Goal: Find specific page/section: Find specific page/section

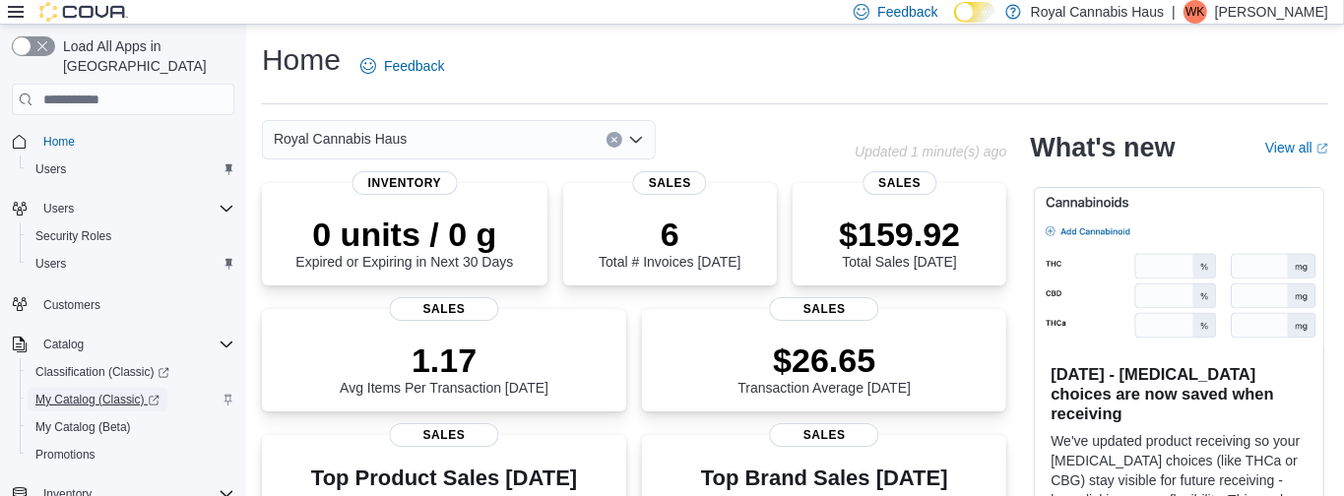
click at [61, 392] on span "My Catalog (Classic)" at bounding box center [97, 400] width 124 height 16
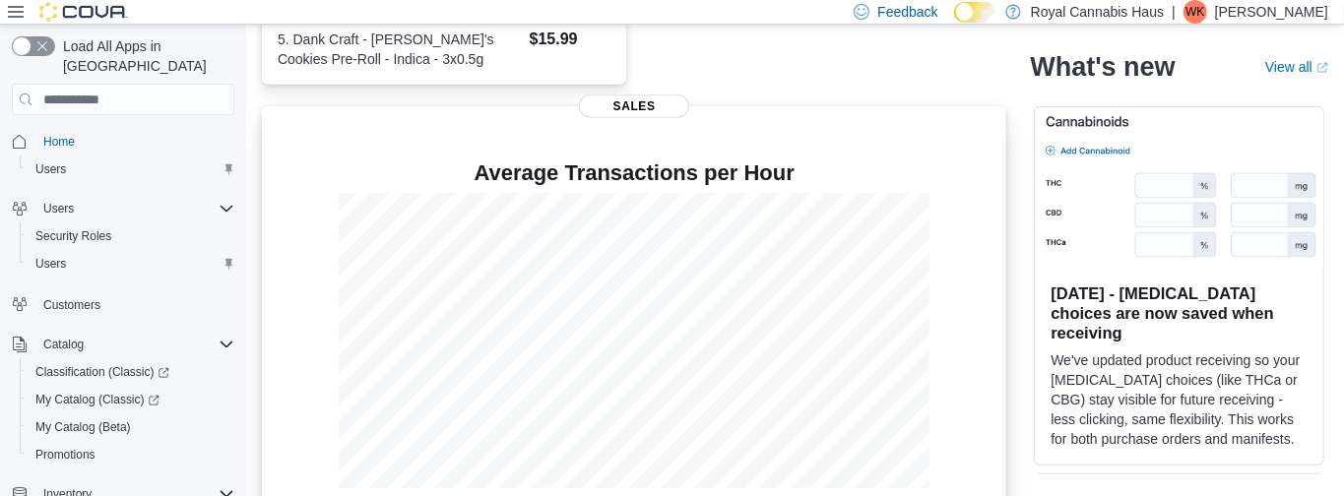
scroll to position [712, 0]
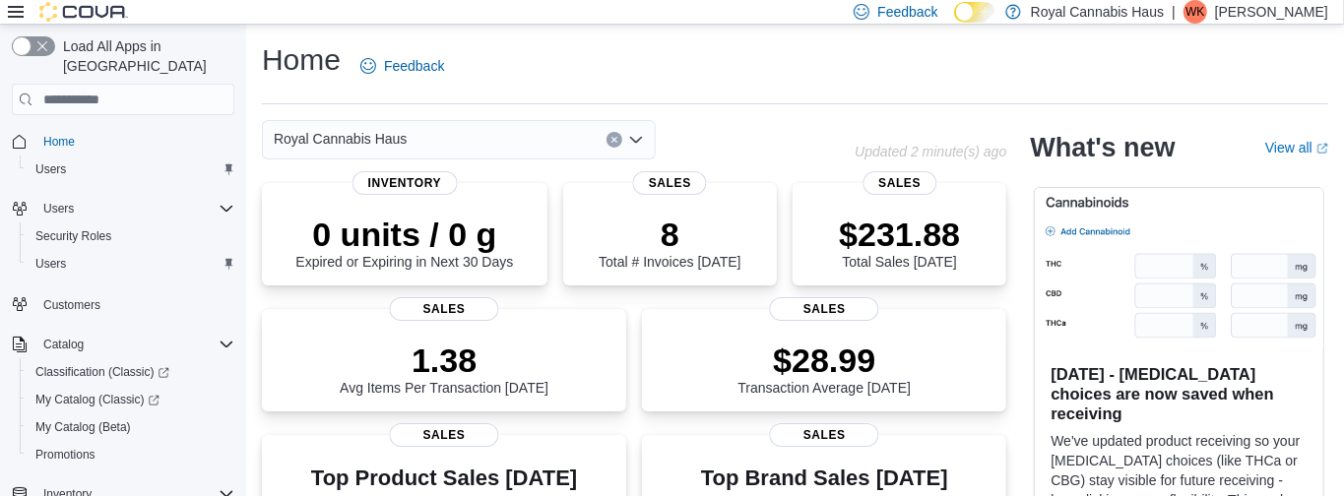
scroll to position [319, 0]
